Goal: Task Accomplishment & Management: Complete application form

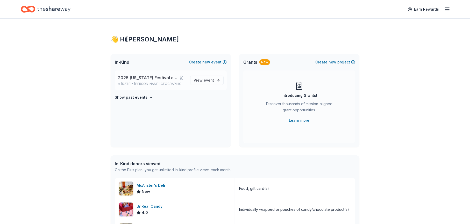
click at [131, 78] on span "2025 [US_STATE] Festival of Trees" at bounding box center [147, 78] width 59 height 6
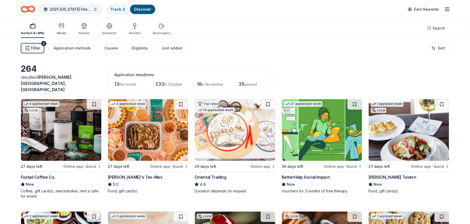
click at [449, 9] on line "button" at bounding box center [447, 9] width 4 height 0
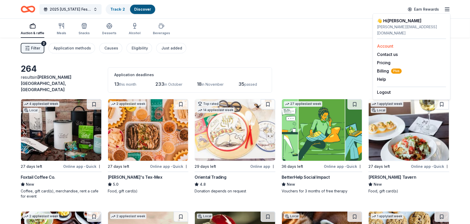
click at [387, 44] on link "Account" at bounding box center [386, 46] width 16 height 5
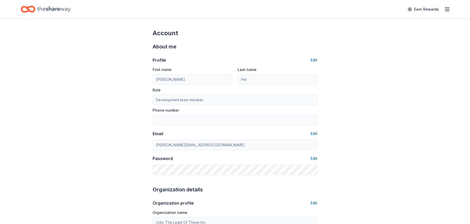
click at [62, 9] on icon "Home" at bounding box center [53, 9] width 33 height 6
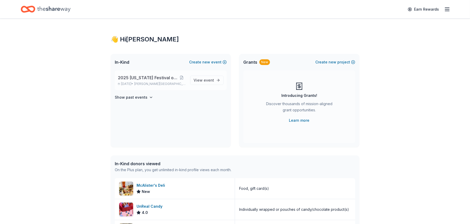
click at [162, 79] on span "2025 [US_STATE] Festival of Trees" at bounding box center [147, 78] width 59 height 6
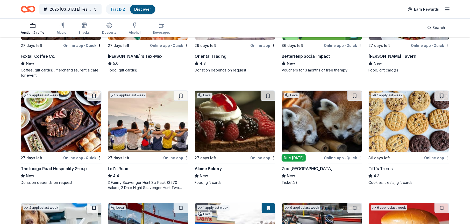
scroll to position [130, 0]
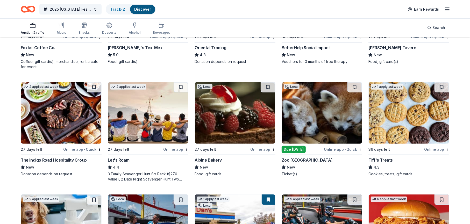
click at [293, 157] on div "Zoo Atlanta" at bounding box center [307, 160] width 51 height 6
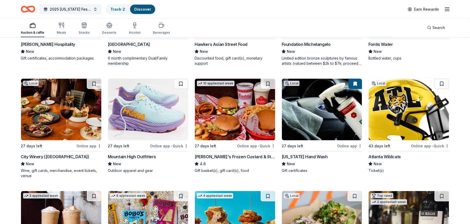
scroll to position [479, 0]
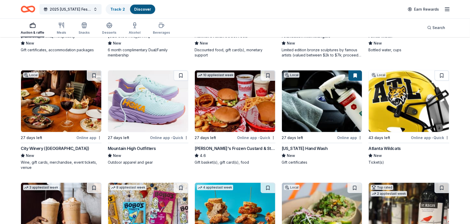
click at [212, 145] on div "Freddy's Frozen Custard & Steakburgers" at bounding box center [235, 148] width 81 height 6
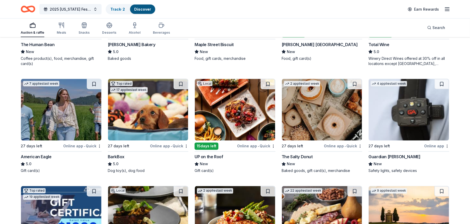
scroll to position [704, 0]
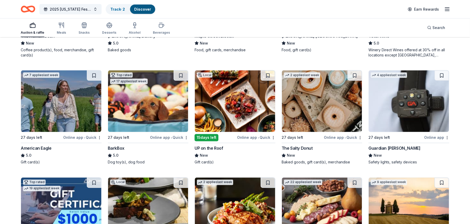
click at [387, 145] on div "Guardian Angel Device" at bounding box center [395, 148] width 52 height 6
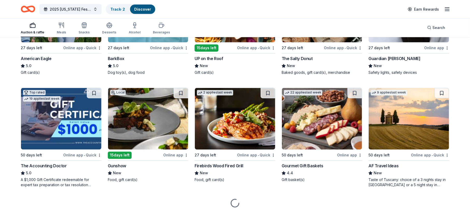
scroll to position [794, 0]
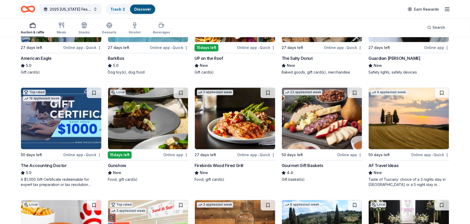
click at [304, 163] on div "Gourmet Gift Baskets" at bounding box center [303, 166] width 42 height 6
click at [209, 163] on div "Firebirds Wood Fired Grill" at bounding box center [219, 166] width 49 height 6
drag, startPoint x: 31, startPoint y: 27, endPoint x: 36, endPoint y: 29, distance: 4.6
click at [34, 28] on icon "button" at bounding box center [33, 25] width 6 height 6
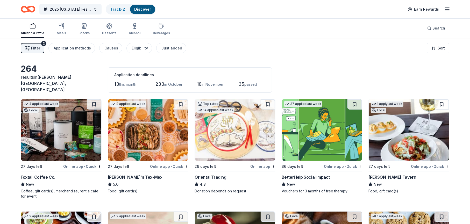
click at [30, 28] on icon "button" at bounding box center [33, 26] width 6 height 6
click at [33, 47] on span "Filter" at bounding box center [35, 48] width 9 height 6
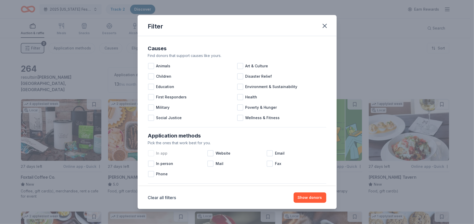
click at [151, 152] on div at bounding box center [151, 153] width 6 height 6
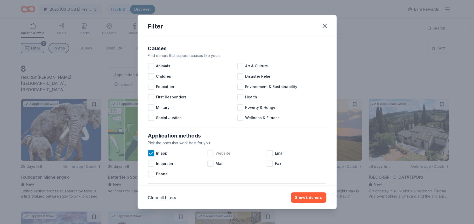
click at [210, 153] on div at bounding box center [210, 153] width 6 height 6
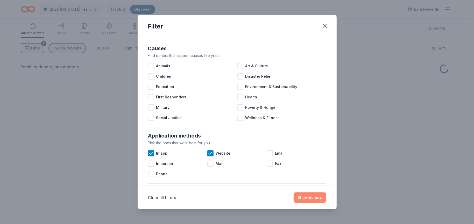
click at [307, 197] on button "Show donors" at bounding box center [310, 198] width 33 height 10
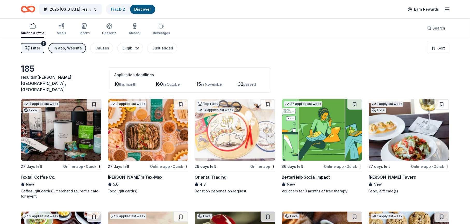
click at [30, 48] on icon "button" at bounding box center [27, 48] width 5 height 5
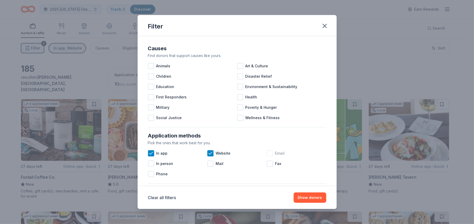
click at [269, 152] on div at bounding box center [270, 153] width 6 height 6
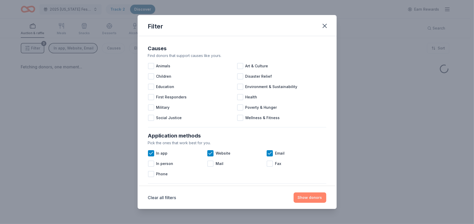
click at [305, 198] on button "Show donors" at bounding box center [310, 198] width 33 height 10
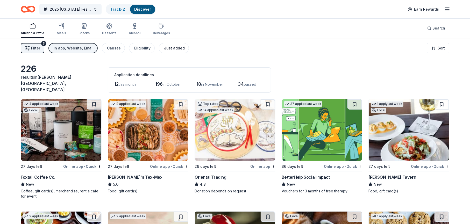
click at [167, 47] on div "Just added" at bounding box center [174, 48] width 21 height 6
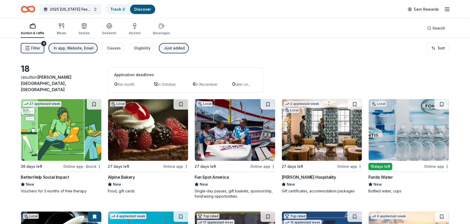
click at [172, 48] on div "Just added" at bounding box center [174, 48] width 21 height 6
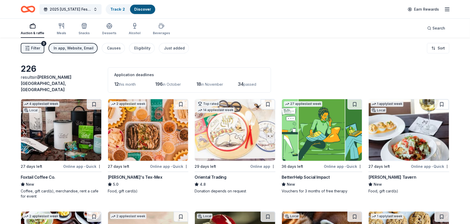
click at [141, 9] on link "Discover" at bounding box center [142, 9] width 17 height 4
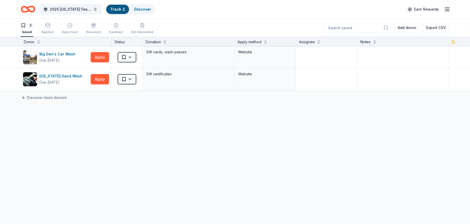
click at [117, 8] on link "Track · 2" at bounding box center [117, 9] width 15 height 4
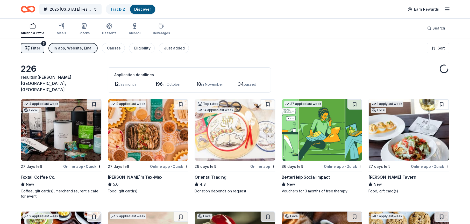
click at [31, 26] on icon "button" at bounding box center [33, 26] width 6 height 6
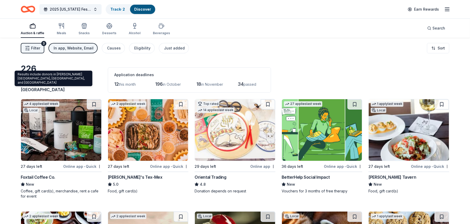
click at [49, 86] on span "Johns Creek, GA" at bounding box center [46, 84] width 51 height 18
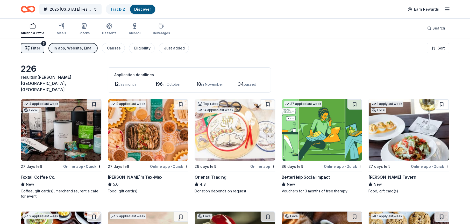
click at [31, 74] on div "226" at bounding box center [61, 69] width 81 height 10
click at [166, 82] on span "in October" at bounding box center [172, 84] width 18 height 4
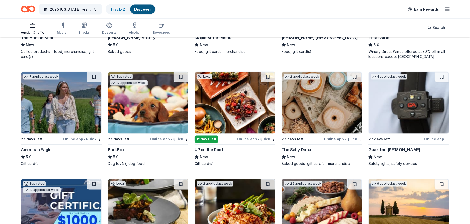
scroll to position [782, 0]
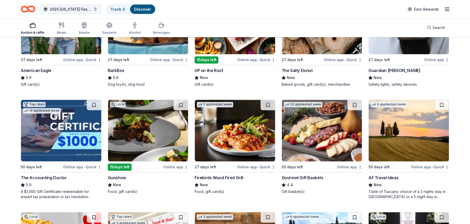
click at [116, 175] on div "Gunshow" at bounding box center [117, 178] width 18 height 6
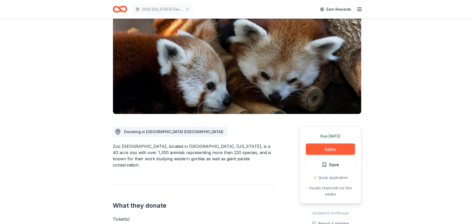
scroll to position [78, 0]
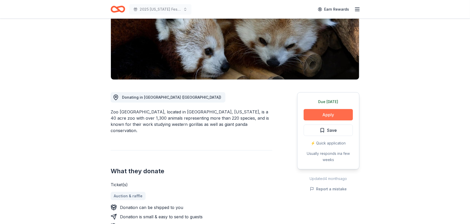
click at [322, 115] on button "Apply" at bounding box center [328, 114] width 49 height 11
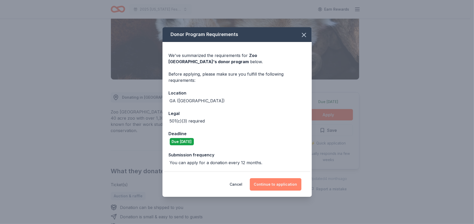
click at [273, 187] on button "Continue to application" at bounding box center [276, 184] width 52 height 12
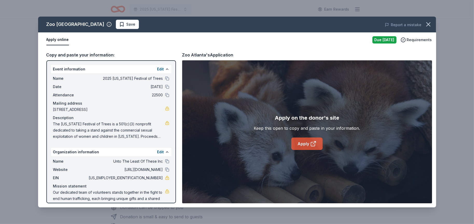
click at [302, 143] on link "Apply" at bounding box center [306, 144] width 31 height 12
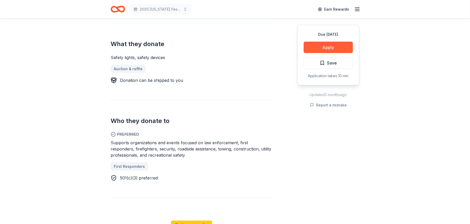
scroll to position [207, 0]
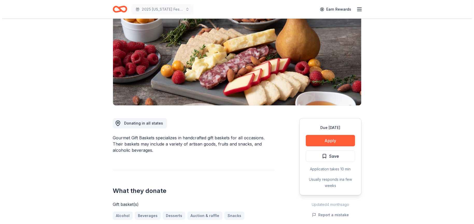
scroll to position [78, 0]
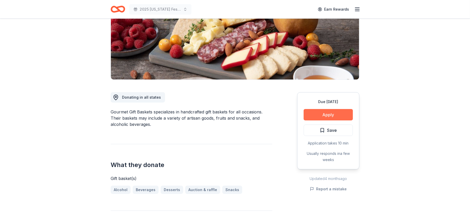
click at [323, 116] on button "Apply" at bounding box center [328, 114] width 49 height 11
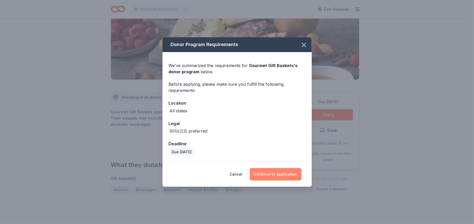
click at [274, 172] on button "Continue to application" at bounding box center [276, 174] width 52 height 12
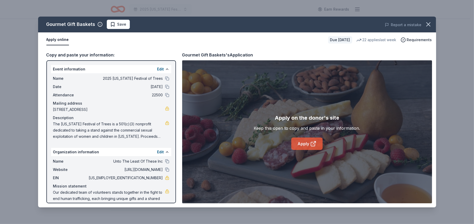
click at [303, 143] on link "Apply" at bounding box center [306, 144] width 31 height 12
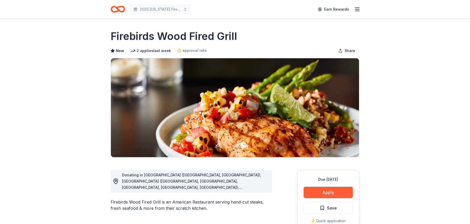
drag, startPoint x: 240, startPoint y: 34, endPoint x: 160, endPoint y: 37, distance: 80.4
click at [166, 36] on div "Firebirds Wood Fired Grill" at bounding box center [235, 36] width 249 height 15
click at [328, 194] on button "Apply" at bounding box center [328, 192] width 49 height 11
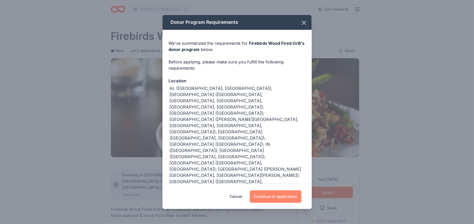
click at [267, 199] on button "Continue to application" at bounding box center [276, 197] width 52 height 12
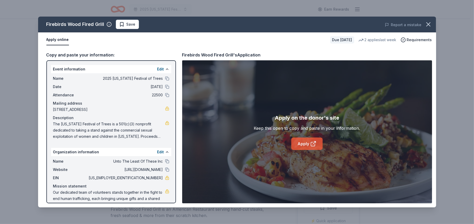
click at [301, 143] on link "Apply" at bounding box center [306, 144] width 31 height 12
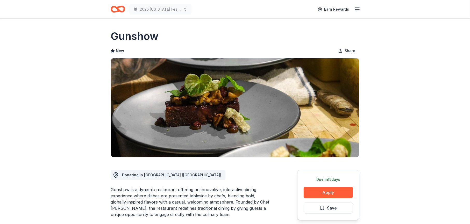
click at [132, 40] on h1 "Gunshow" at bounding box center [135, 36] width 48 height 15
